Goal: Task Accomplishment & Management: Use online tool/utility

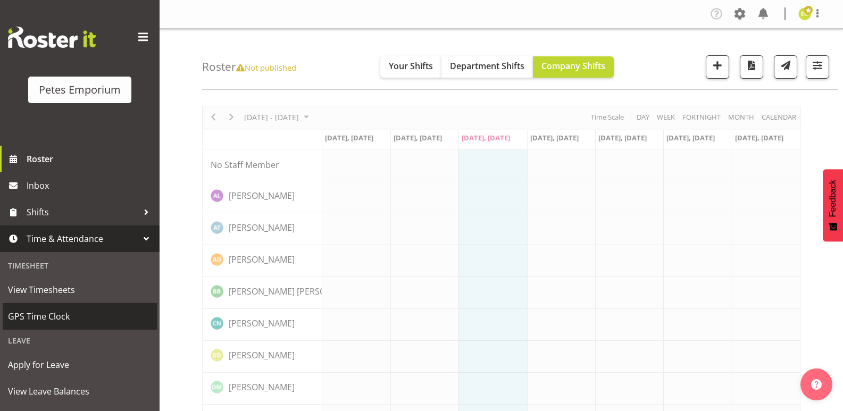
click at [79, 309] on span "GPS Time Clock" at bounding box center [80, 317] width 144 height 16
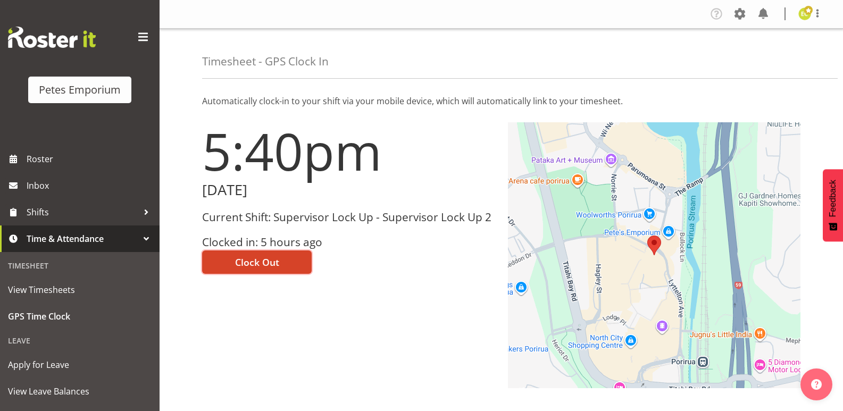
click at [287, 262] on button "Clock Out" at bounding box center [257, 262] width 110 height 23
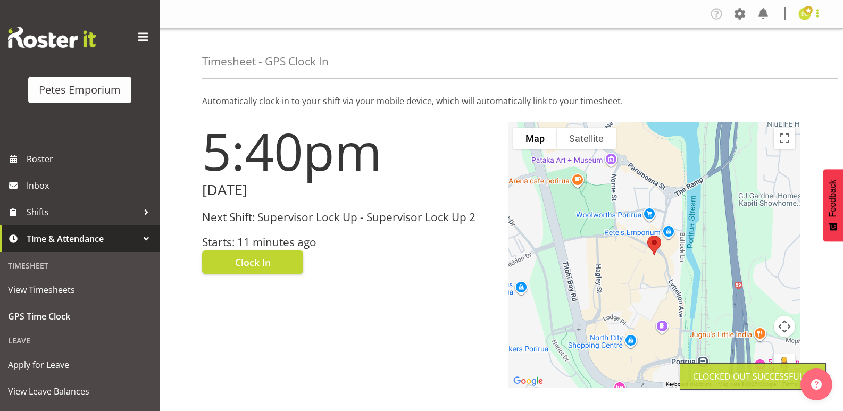
click at [819, 9] on span at bounding box center [817, 13] width 13 height 13
click at [776, 60] on link "Log Out" at bounding box center [773, 55] width 102 height 19
